Goal: Information Seeking & Learning: Check status

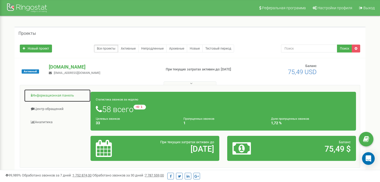
click at [66, 97] on link "Информационная панель" at bounding box center [57, 95] width 67 height 13
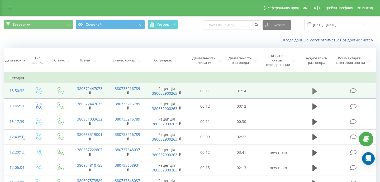
click at [315, 92] on icon at bounding box center [315, 91] width 5 height 6
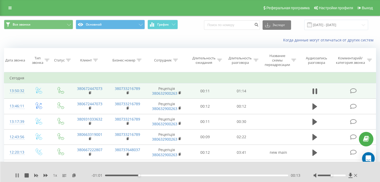
click at [19, 174] on icon at bounding box center [18, 176] width 1 height 4
click at [19, 174] on icon at bounding box center [17, 176] width 4 height 4
click at [17, 177] on icon at bounding box center [16, 176] width 1 height 4
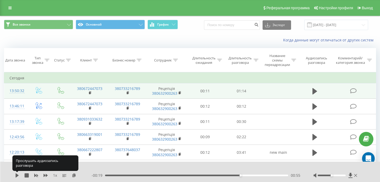
click at [17, 177] on icon at bounding box center [17, 176] width 3 height 4
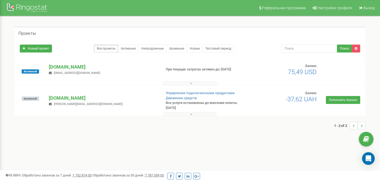
click at [73, 66] on p "[DOMAIN_NAME]" at bounding box center [103, 67] width 108 height 7
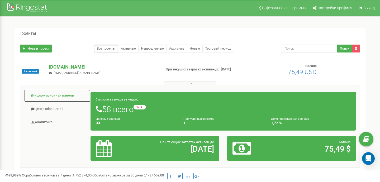
click at [64, 98] on link "Информационная панель" at bounding box center [57, 95] width 67 height 13
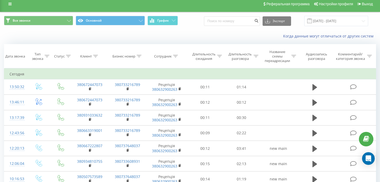
scroll to position [5, 0]
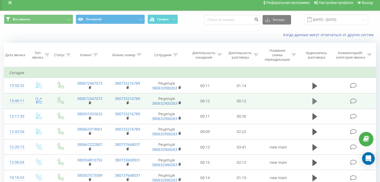
click at [314, 102] on icon at bounding box center [315, 101] width 5 height 6
